Goal: Information Seeking & Learning: Learn about a topic

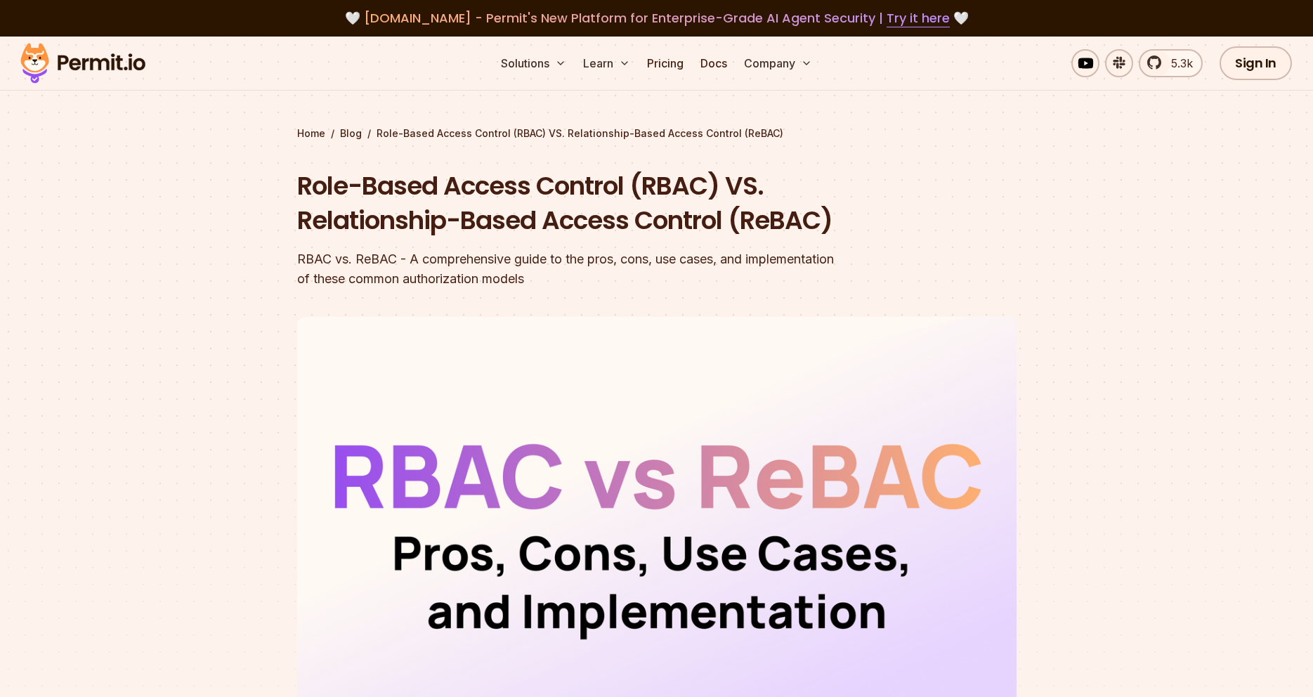
scroll to position [72, 0]
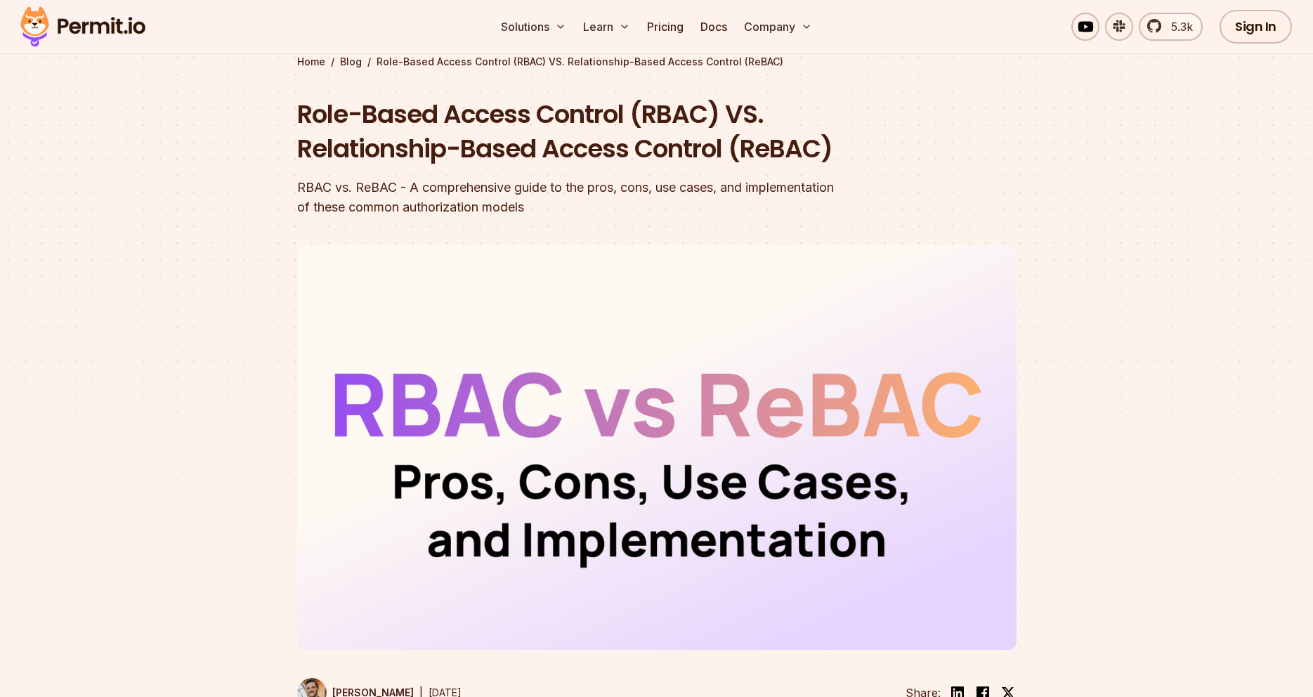
click at [240, 397] on div at bounding box center [656, 500] width 1313 height 517
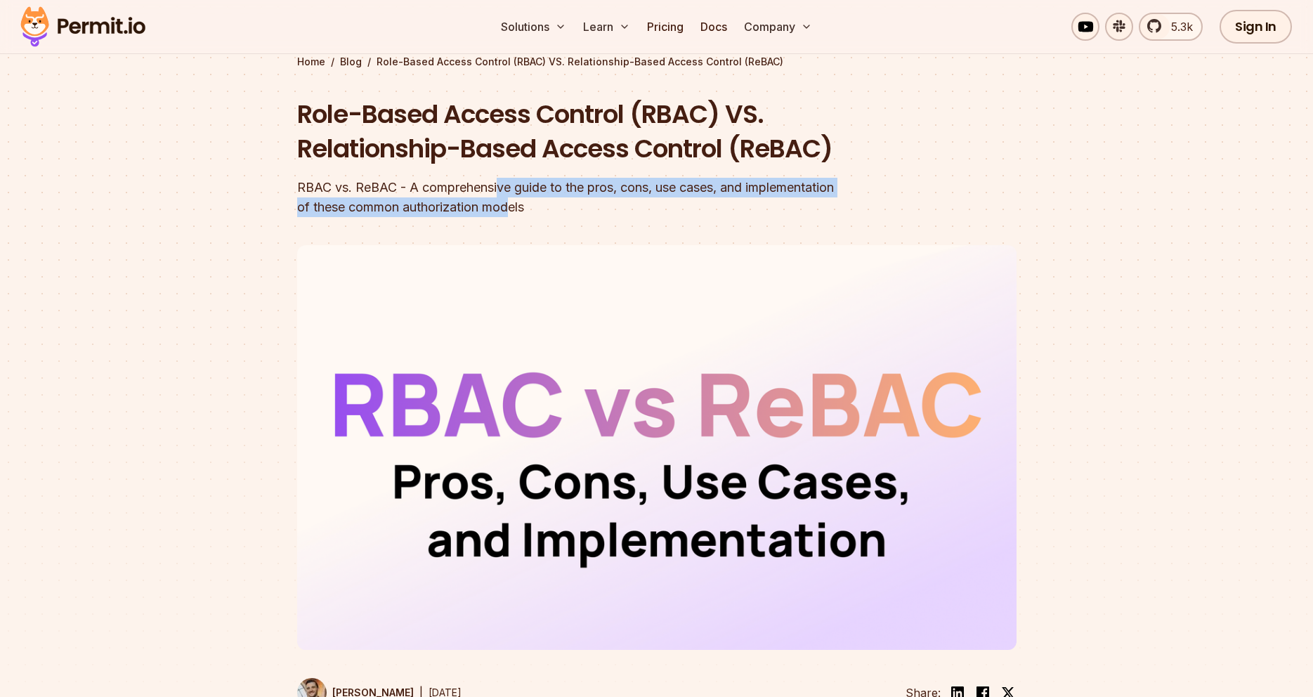
drag, startPoint x: 499, startPoint y: 219, endPoint x: 689, endPoint y: 234, distance: 190.3
click at [682, 217] on div "RBAC vs. ReBAC - A comprehensive guide to the pros, cons, use cases, and implem…" at bounding box center [567, 197] width 540 height 39
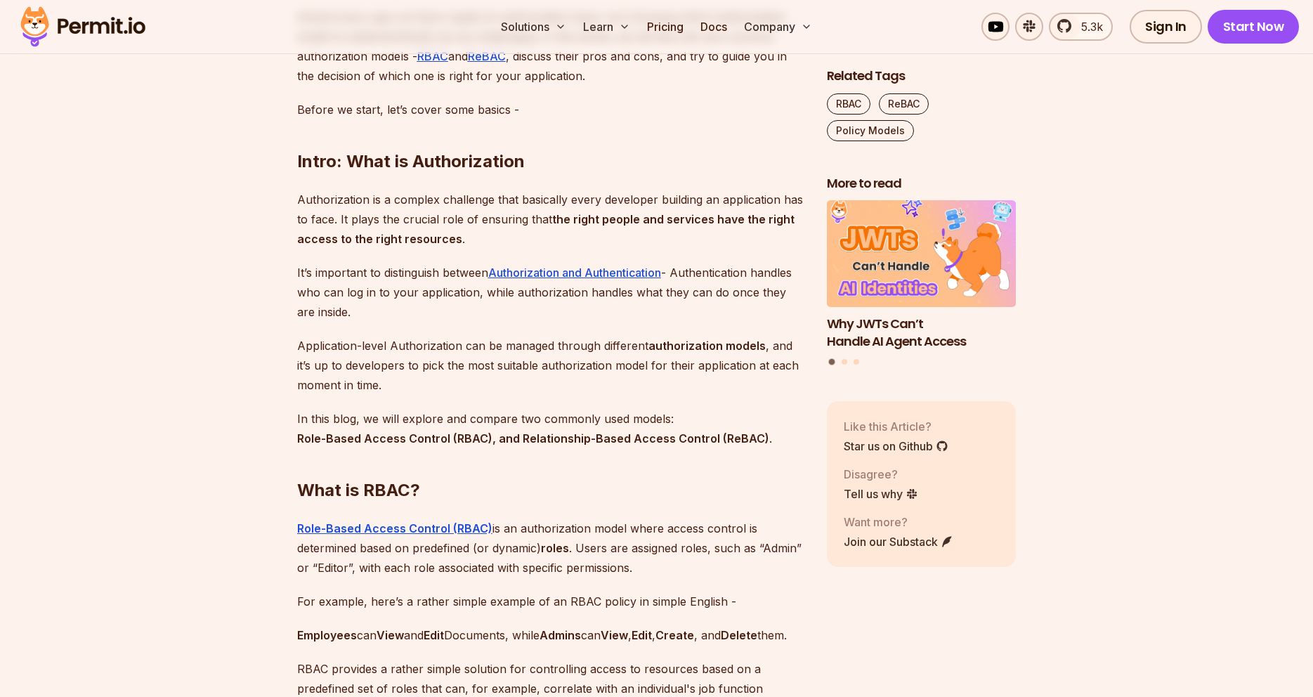
scroll to position [1147, 0]
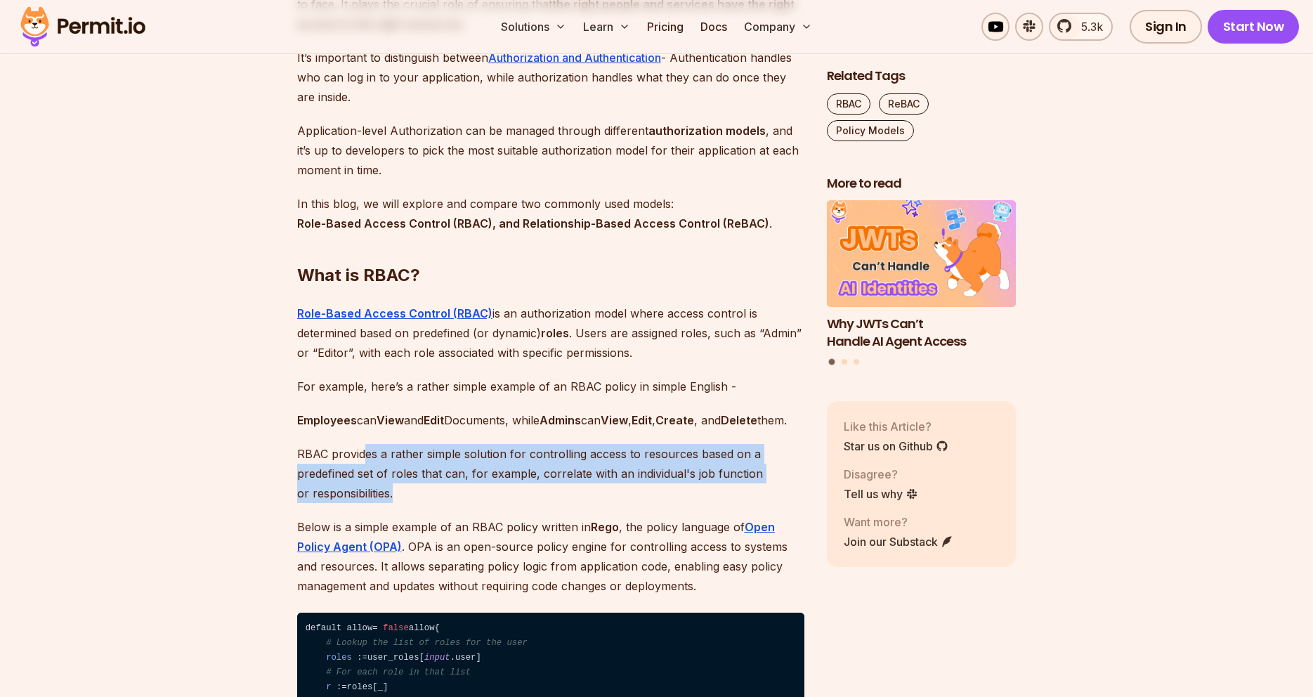
drag, startPoint x: 363, startPoint y: 500, endPoint x: 521, endPoint y: 539, distance: 163.5
click at [521, 503] on p "RBAC provides a rather simple solution for controlling access to resources base…" at bounding box center [550, 473] width 507 height 59
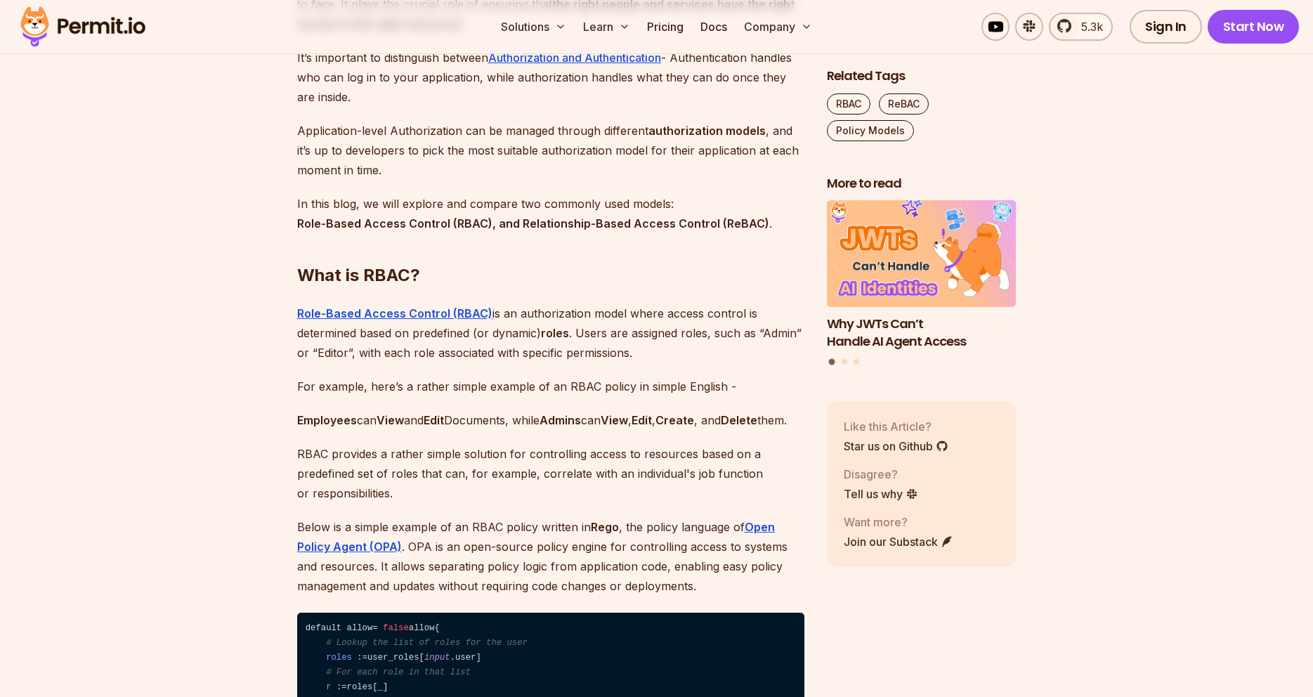
click at [521, 503] on p "RBAC provides a rather simple solution for controlling access to resources base…" at bounding box center [550, 473] width 507 height 59
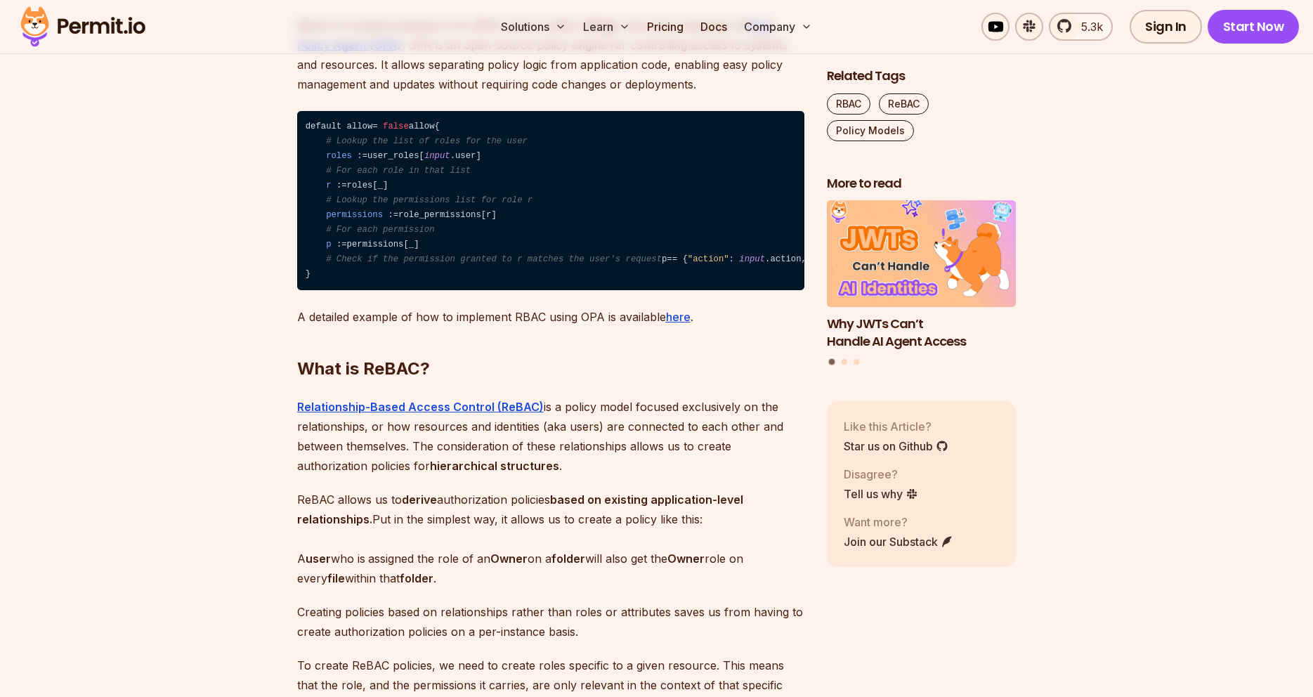
scroll to position [1864, 0]
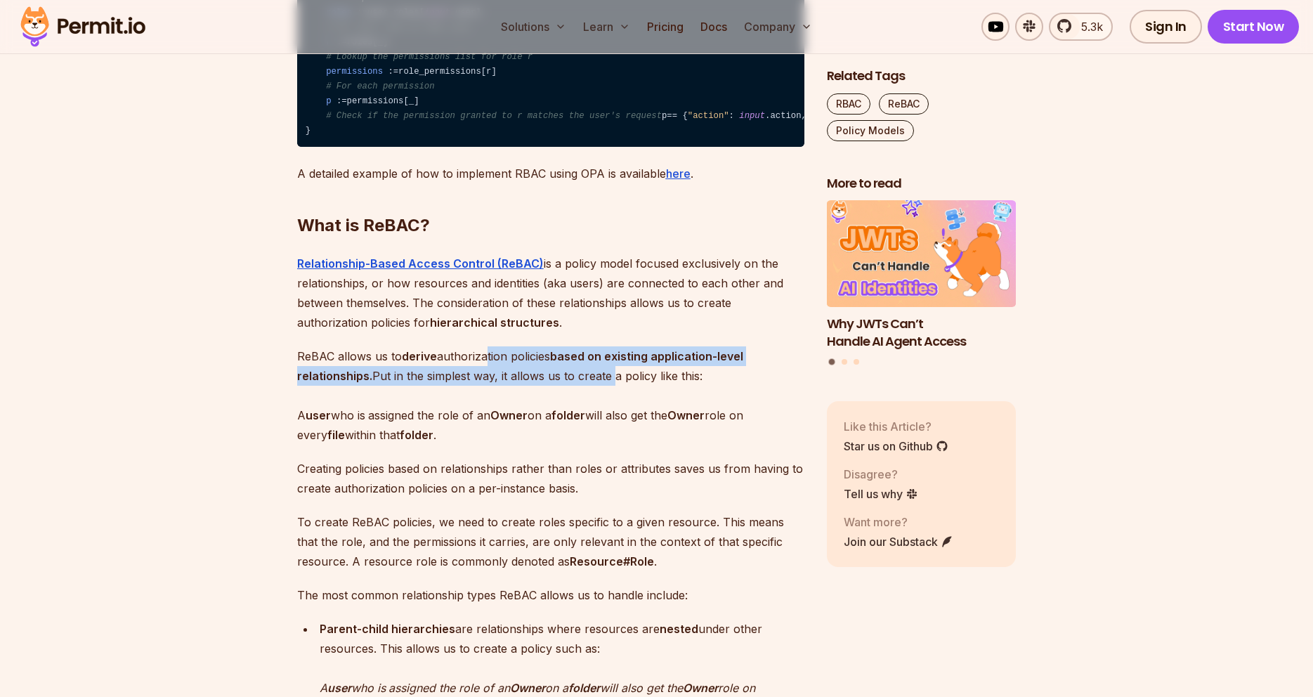
drag, startPoint x: 487, startPoint y: 448, endPoint x: 610, endPoint y: 456, distance: 123.2
click at [610, 445] on p "ReBAC allows us to derive authorization policies based on existing application-…" at bounding box center [550, 395] width 507 height 98
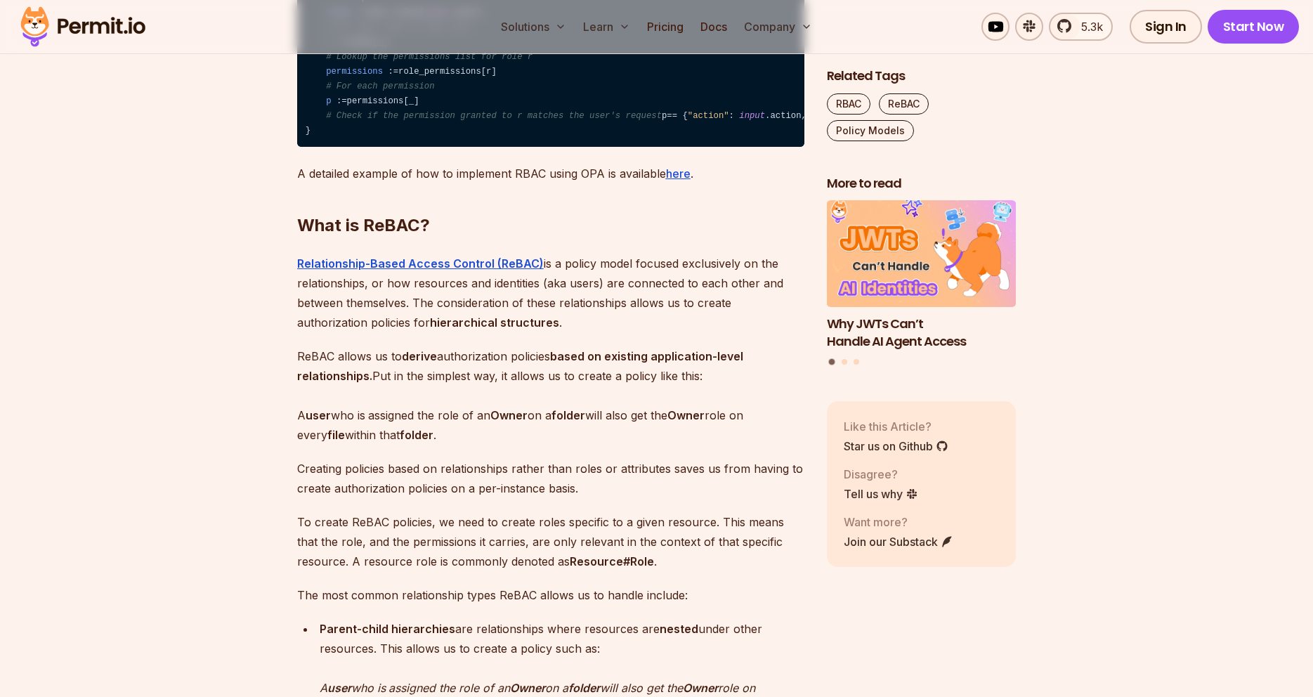
drag, startPoint x: 413, startPoint y: 502, endPoint x: 737, endPoint y: 516, distance: 324.2
click at [737, 445] on p "ReBAC allows us to derive authorization policies based on existing application-…" at bounding box center [550, 395] width 507 height 98
drag, startPoint x: 725, startPoint y: 516, endPoint x: 349, endPoint y: 496, distance: 375.8
click at [349, 445] on p "ReBAC allows us to derive authorization policies based on existing application-…" at bounding box center [550, 395] width 507 height 98
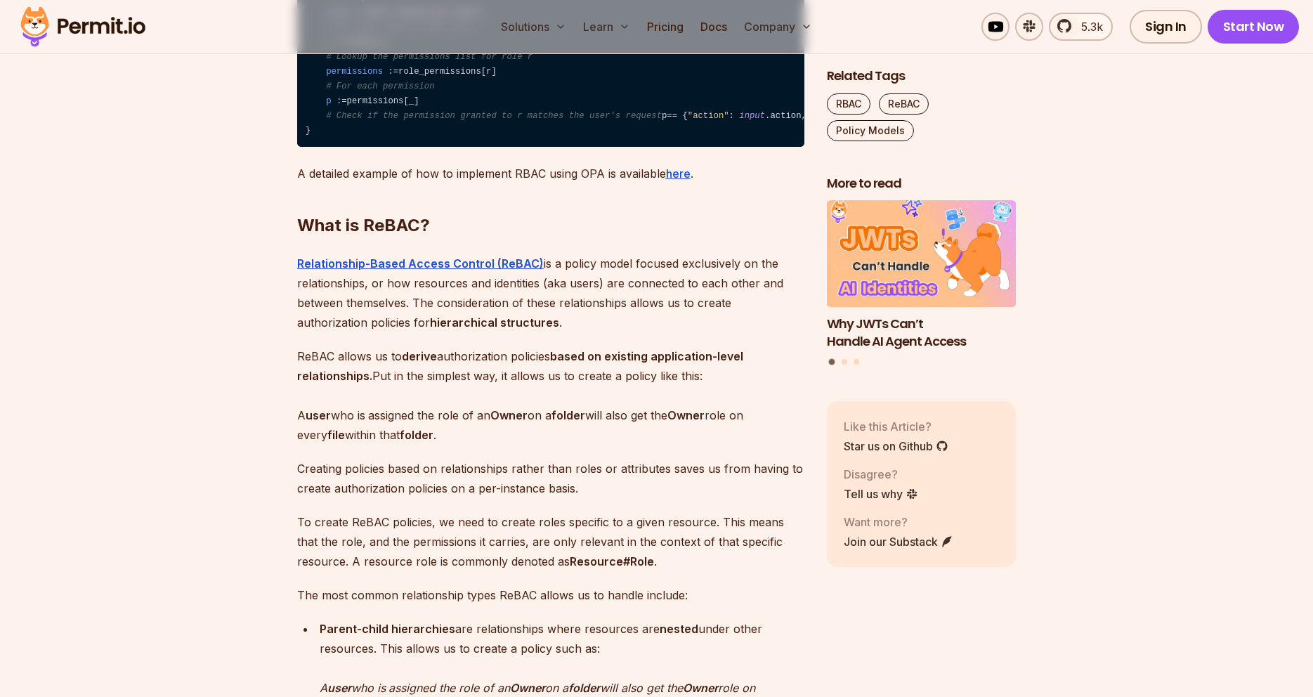
click at [349, 445] on p "ReBAC allows us to derive authorization policies based on existing application-…" at bounding box center [550, 395] width 507 height 98
drag, startPoint x: 349, startPoint y: 496, endPoint x: 484, endPoint y: 525, distance: 138.0
click at [484, 445] on p "ReBAC allows us to derive authorization policies based on existing application-…" at bounding box center [550, 395] width 507 height 98
